Goal: Information Seeking & Learning: Learn about a topic

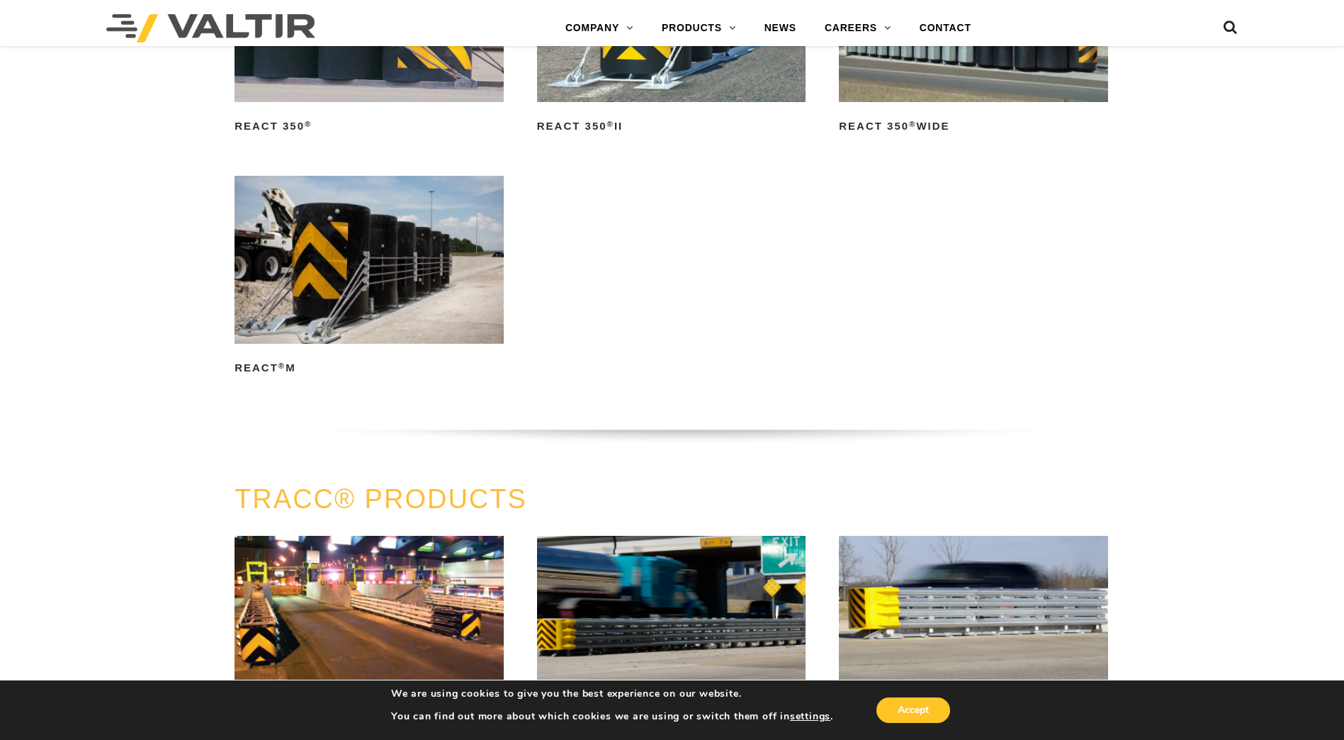
scroll to position [2045, 0]
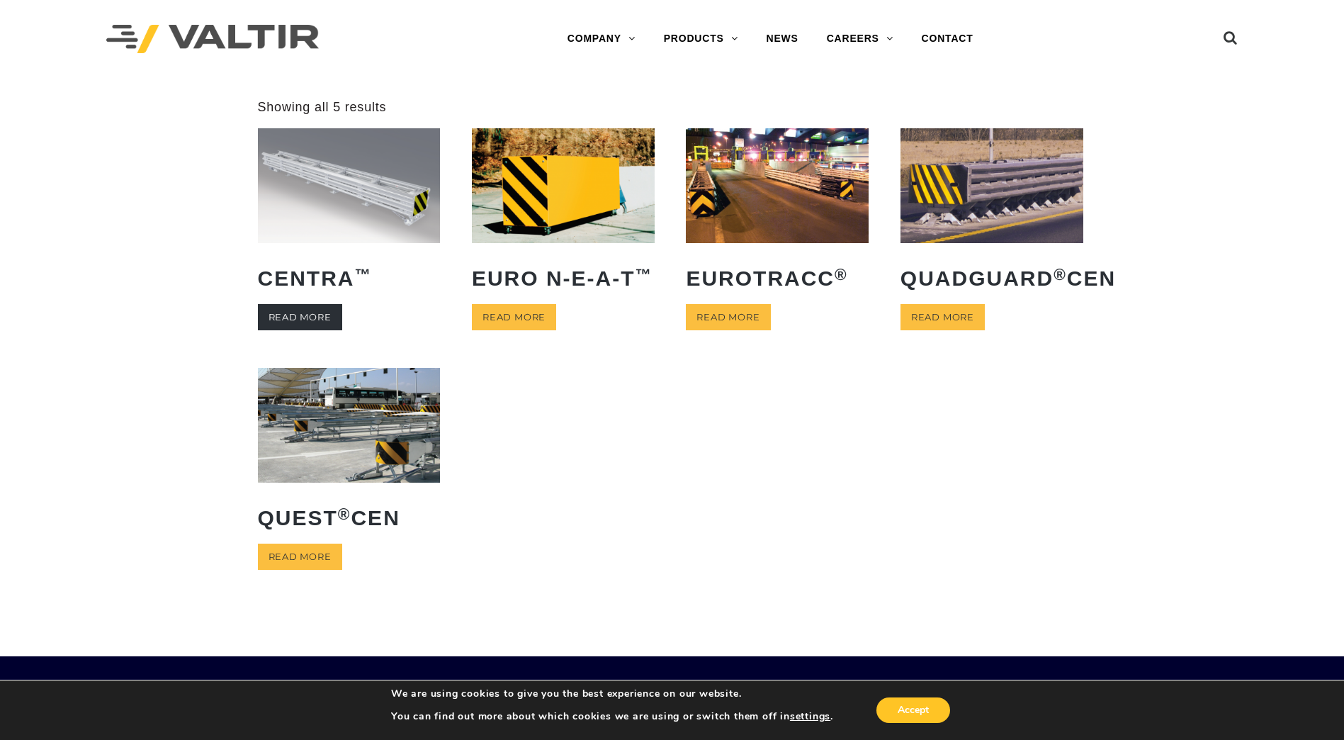
click at [295, 320] on link "Read more" at bounding box center [300, 317] width 84 height 26
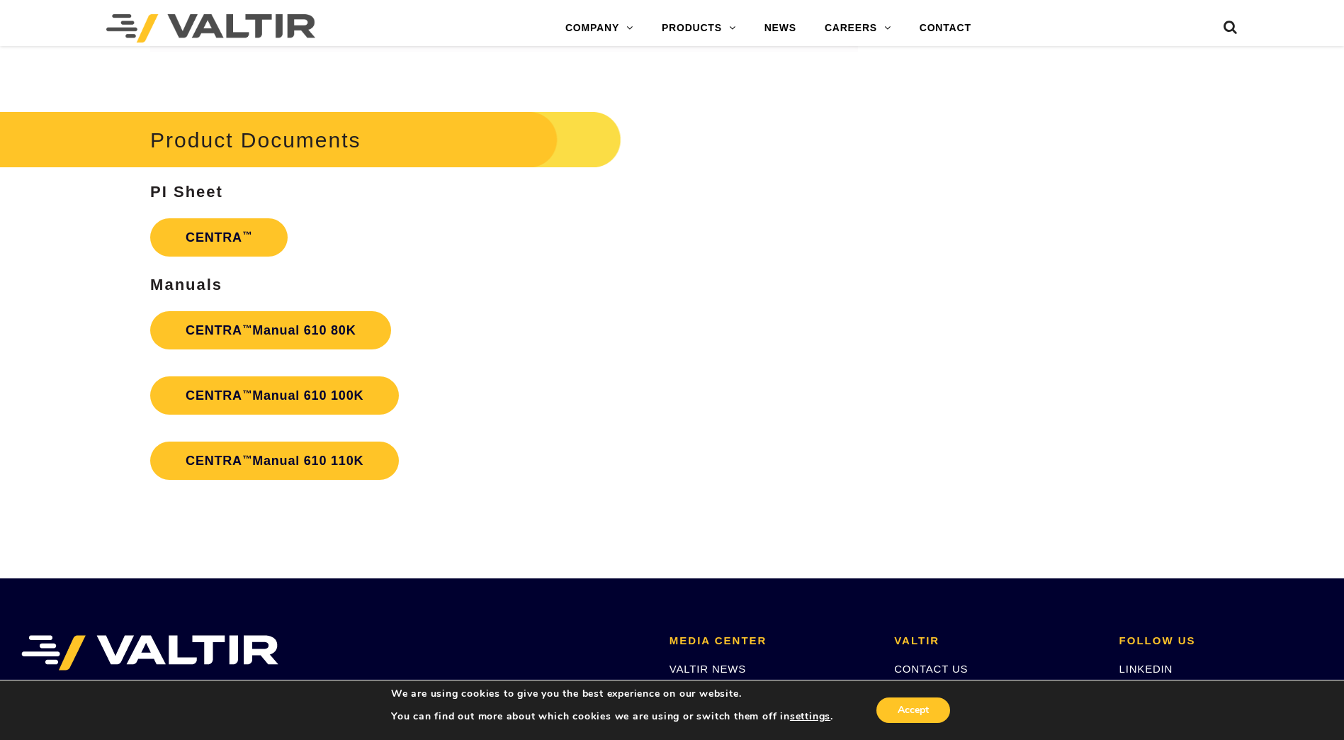
scroll to position [2910, 0]
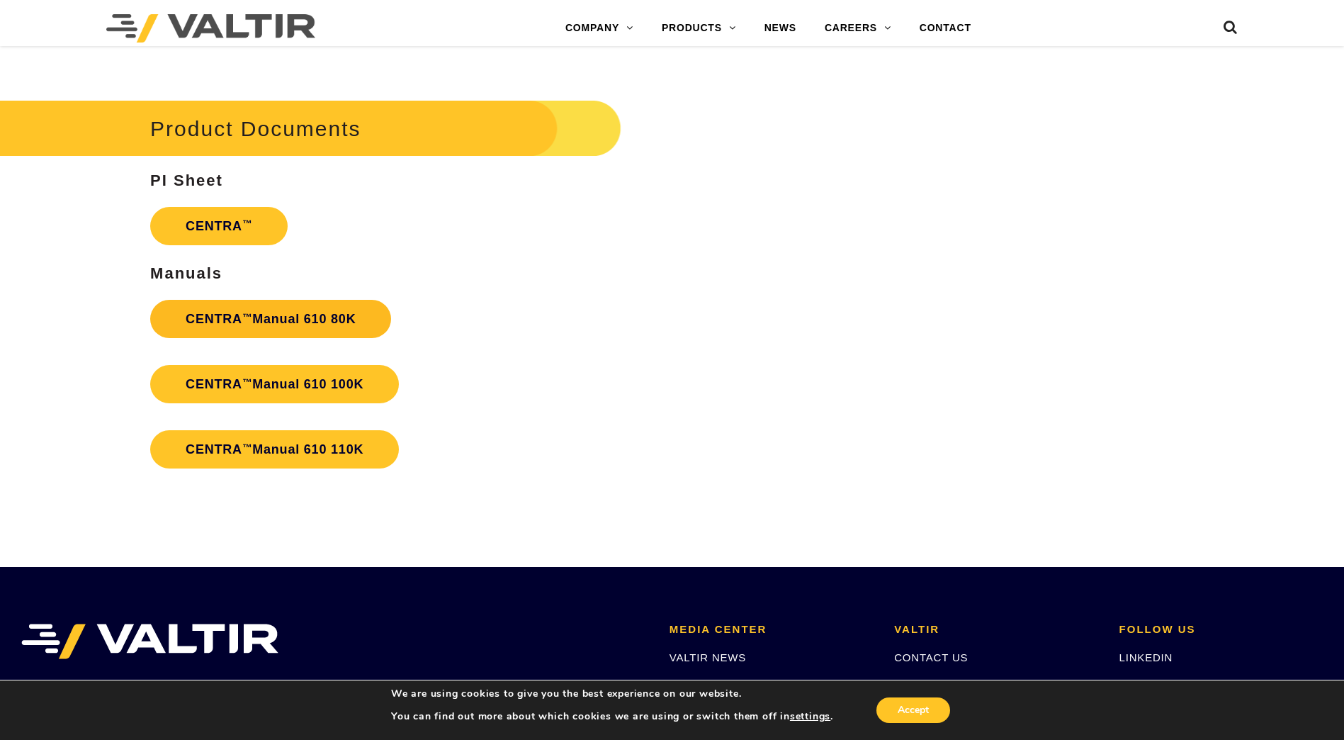
click at [241, 322] on strong "CENTRA ™ Manual 610 80K" at bounding box center [271, 319] width 170 height 14
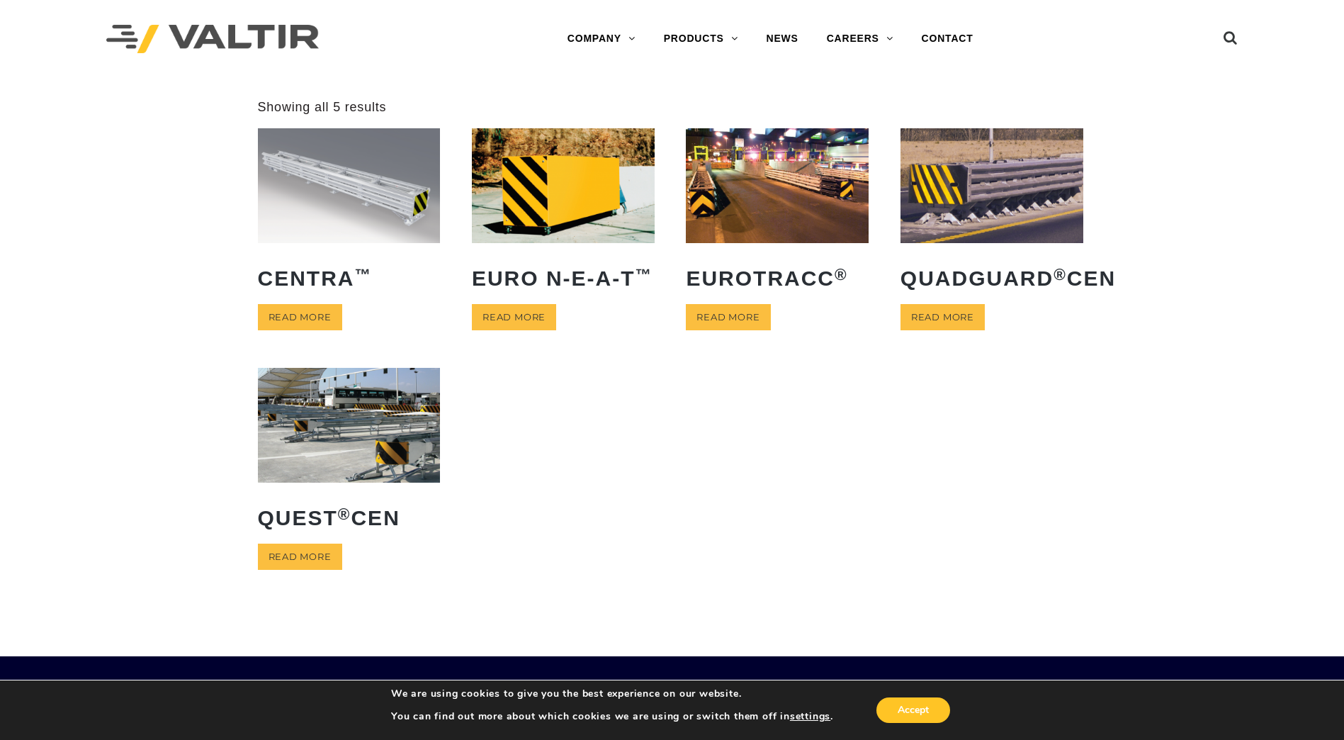
click at [346, 189] on img at bounding box center [349, 185] width 183 height 114
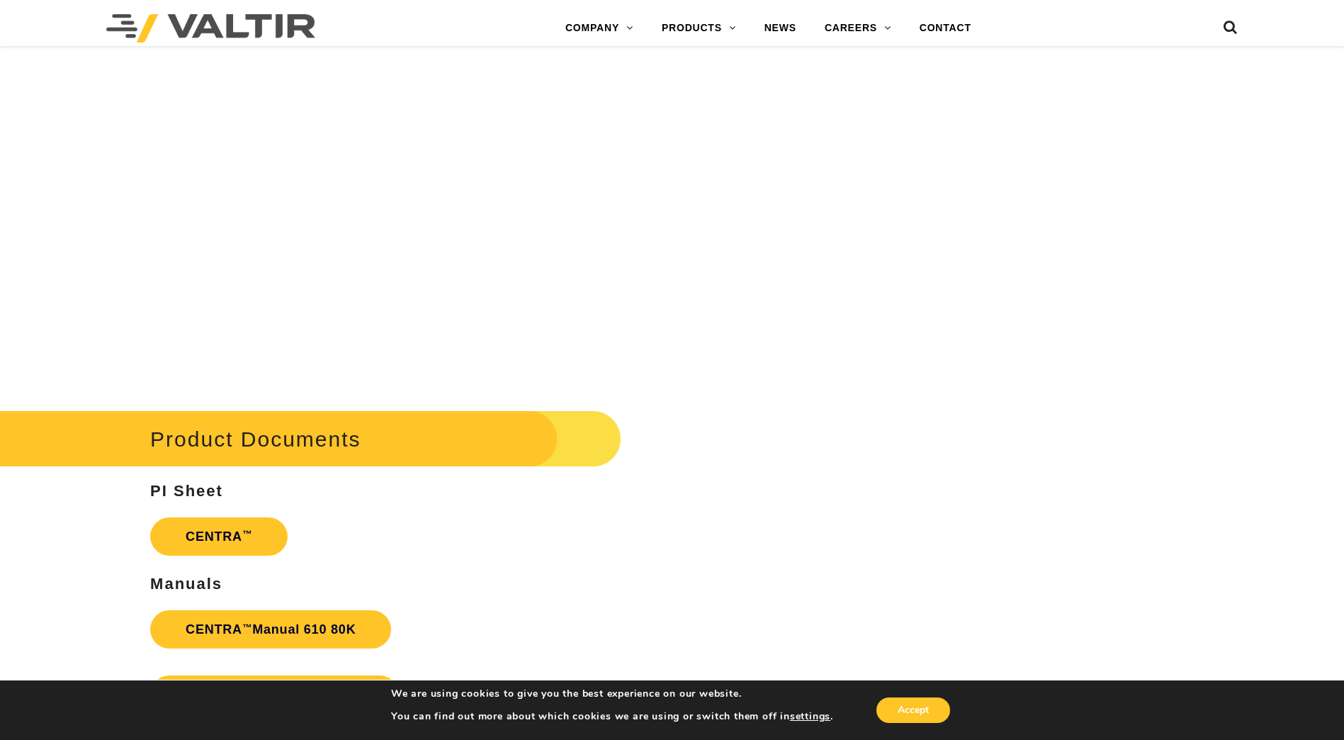
scroll to position [2720, 0]
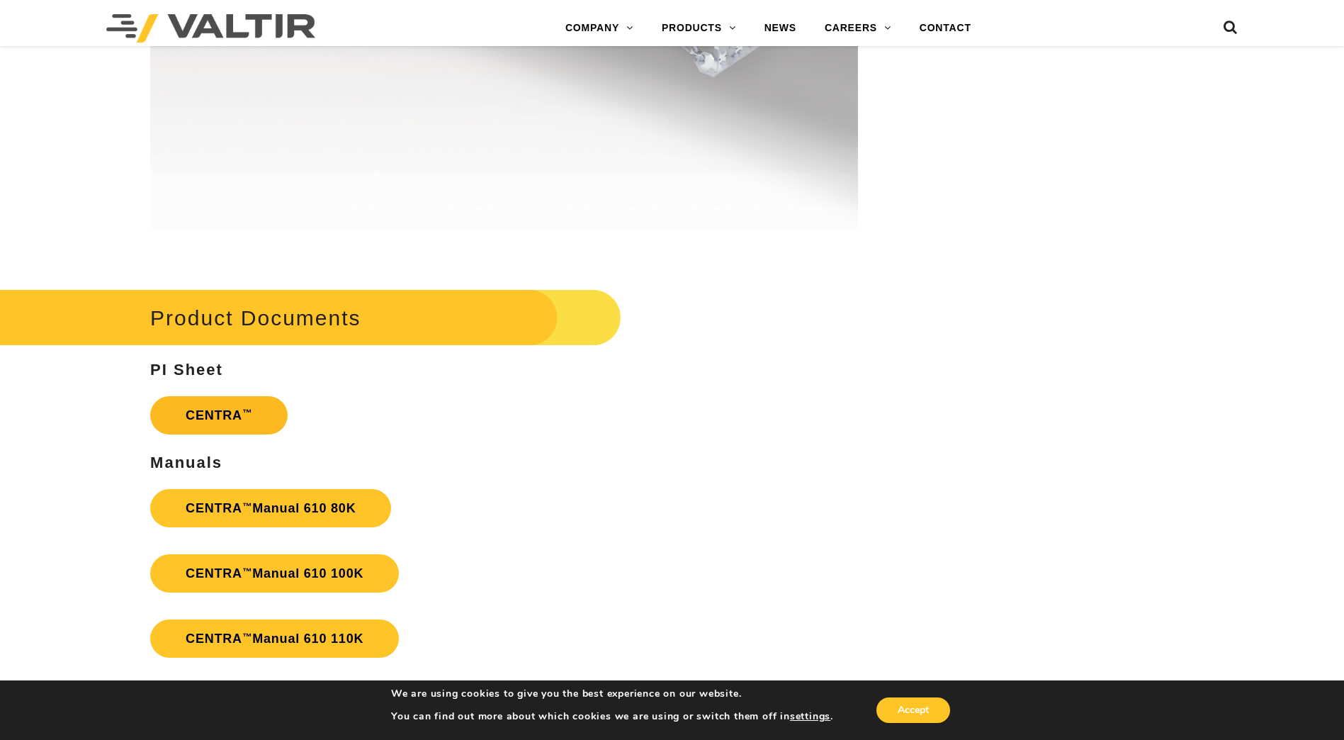
click at [247, 424] on link "CENTRA ™" at bounding box center [218, 415] width 137 height 38
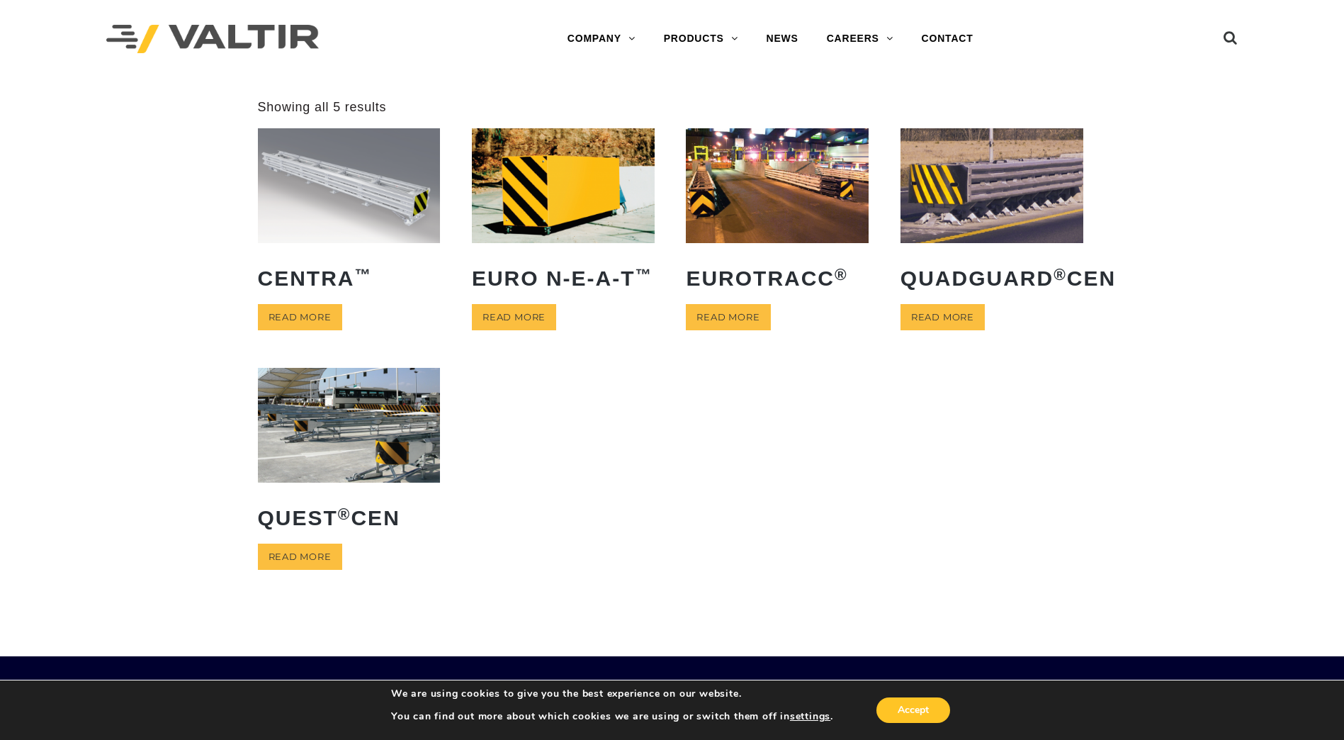
click at [346, 201] on img at bounding box center [349, 185] width 183 height 114
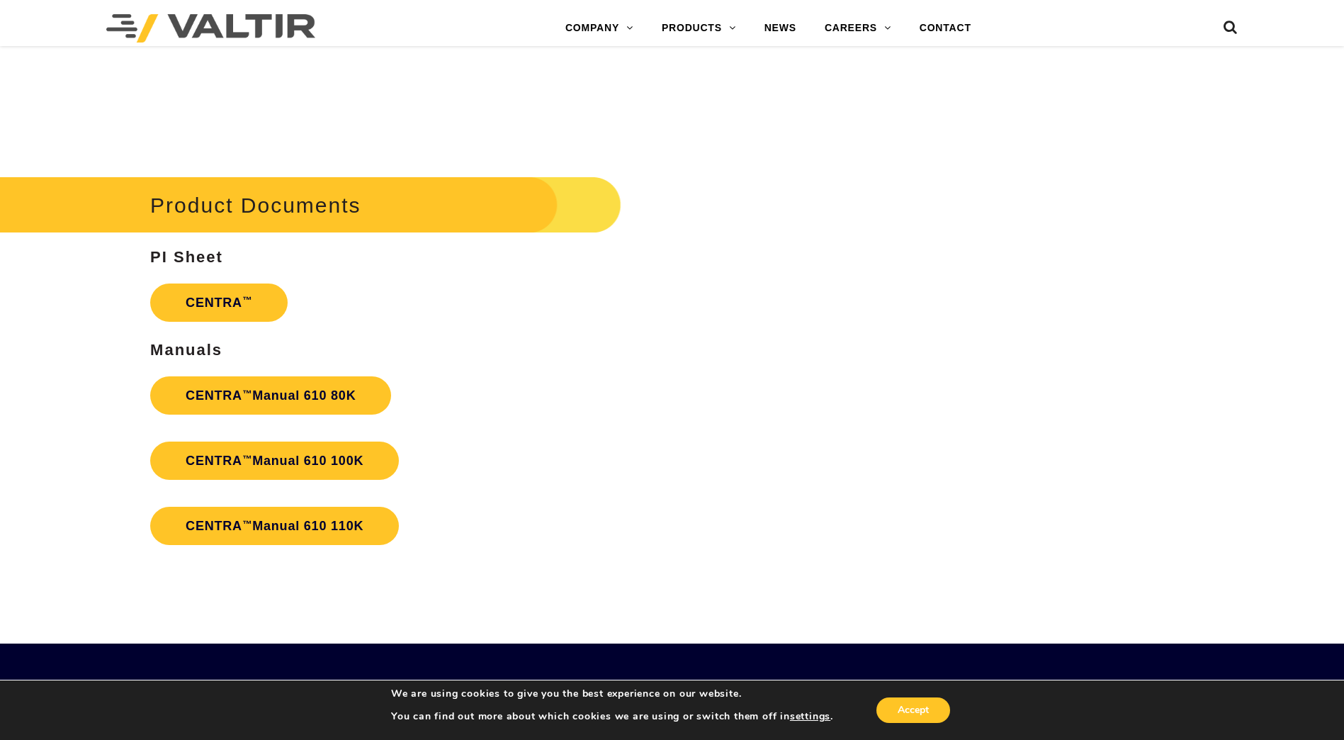
scroll to position [2891, 0]
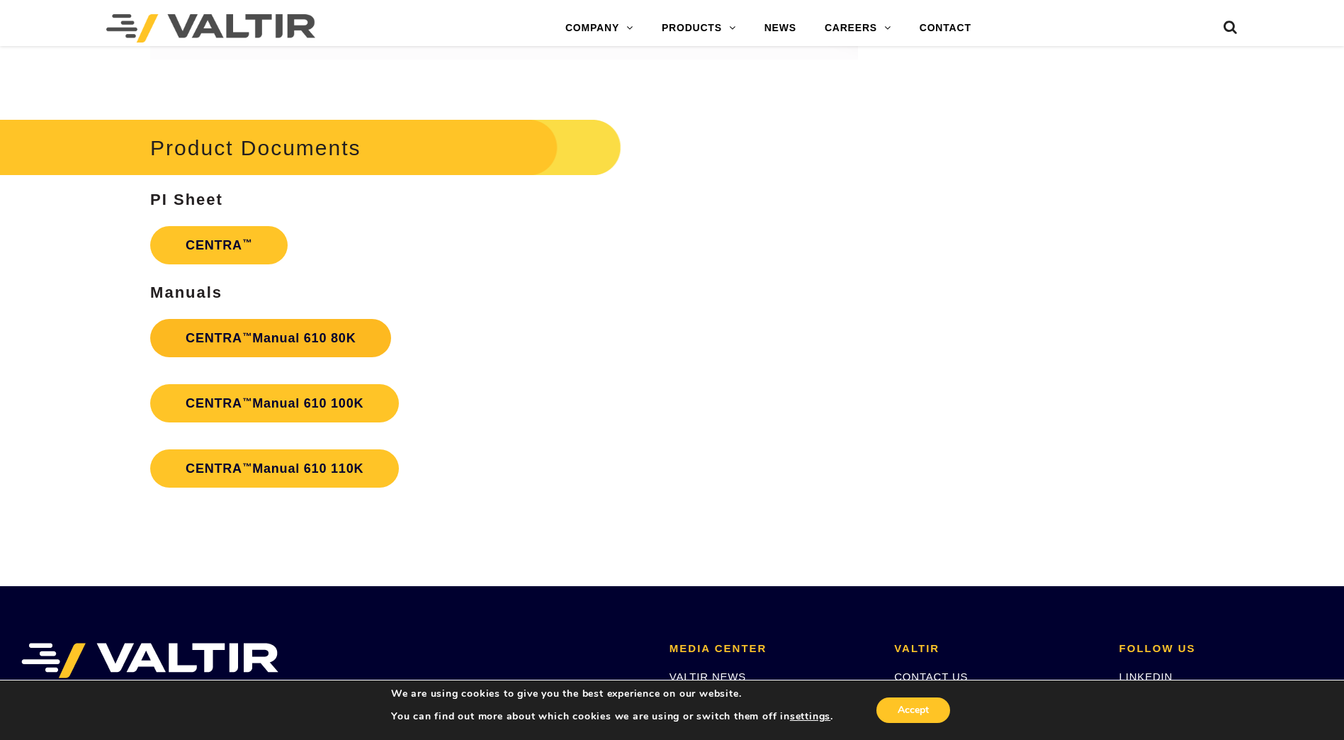
click at [263, 341] on strong "CENTRA ™ Manual 610 80K" at bounding box center [271, 338] width 170 height 14
